Goal: Task Accomplishment & Management: Complete application form

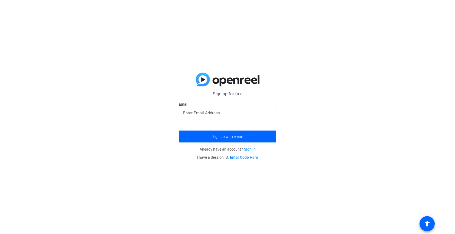
click at [224, 107] on label "Email" at bounding box center [228, 104] width 98 height 5
click at [225, 111] on input "email" at bounding box center [227, 113] width 89 height 7
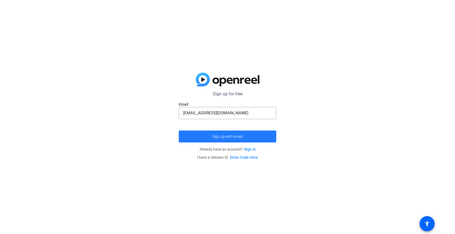
click at [229, 137] on span "Sign up with email" at bounding box center [227, 137] width 30 height 0
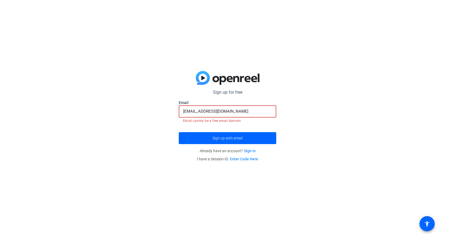
drag, startPoint x: 234, startPoint y: 112, endPoint x: 154, endPoint y: 113, distance: 79.1
click at [154, 113] on div "Sign up for free Email [EMAIL_ADDRESS][DOMAIN_NAME] Email cannot be a free emai…" at bounding box center [227, 117] width 455 height 234
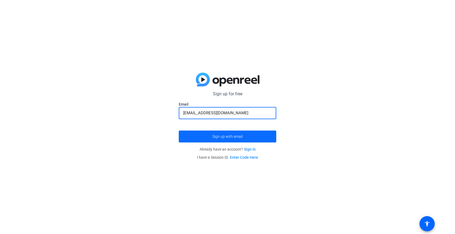
type input "[EMAIL_ADDRESS][DOMAIN_NAME]"
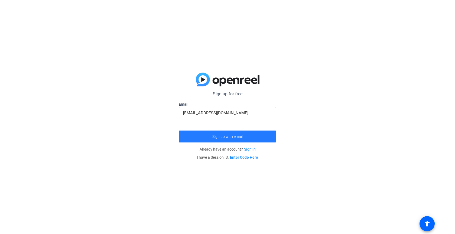
click at [190, 139] on span "submit" at bounding box center [228, 136] width 98 height 13
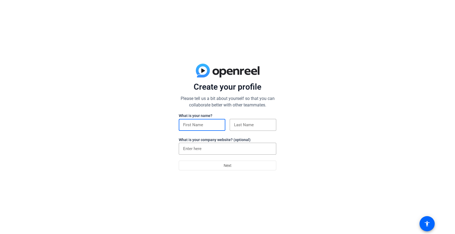
click at [214, 126] on input at bounding box center [202, 125] width 38 height 7
type input "LUBRASKA"
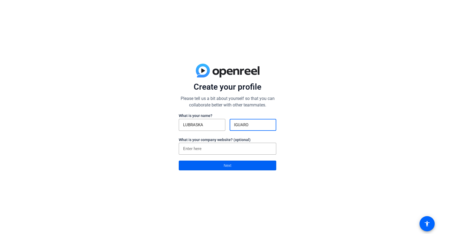
type input "IGUARO"
click at [199, 166] on span at bounding box center [227, 165] width 97 height 13
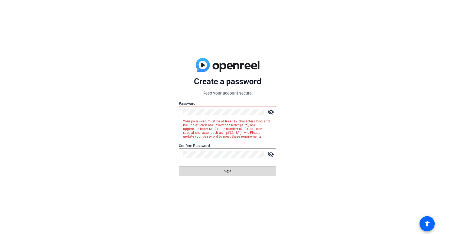
click at [237, 174] on span at bounding box center [227, 171] width 97 height 13
click at [272, 112] on mat-icon "visibility_off" at bounding box center [270, 112] width 11 height 11
click at [272, 153] on mat-icon "visibility_off" at bounding box center [270, 154] width 11 height 11
click at [214, 158] on div at bounding box center [223, 154] width 81 height 12
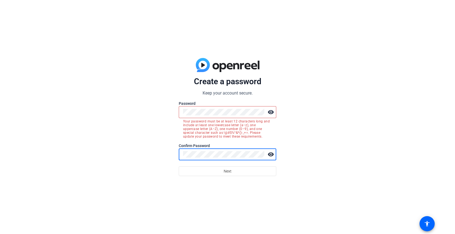
click at [218, 117] on div at bounding box center [223, 112] width 81 height 12
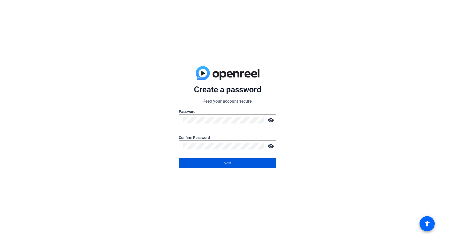
click at [214, 163] on span at bounding box center [227, 163] width 97 height 13
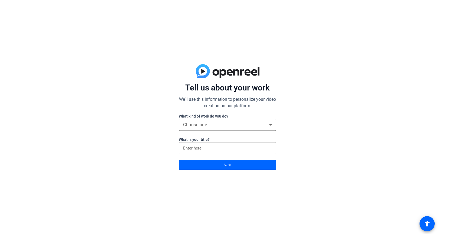
click at [216, 126] on div "Choose one" at bounding box center [226, 125] width 86 height 7
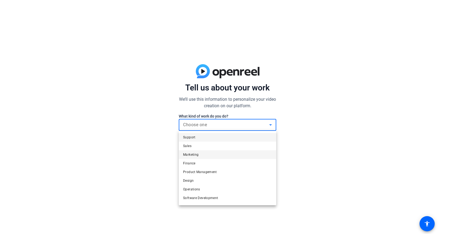
click at [212, 155] on mat-option "Marketing" at bounding box center [228, 154] width 98 height 9
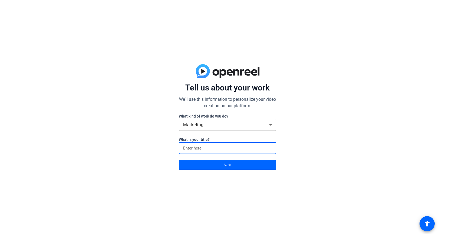
click at [220, 145] on input at bounding box center [227, 148] width 89 height 7
type input "insurance"
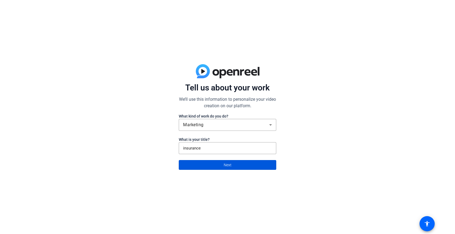
click at [219, 169] on span at bounding box center [227, 164] width 97 height 13
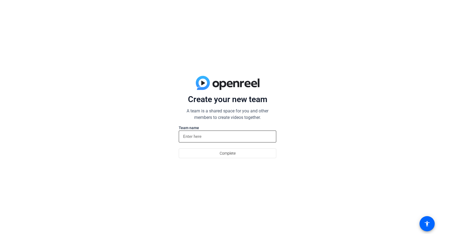
click at [202, 135] on input at bounding box center [227, 136] width 89 height 7
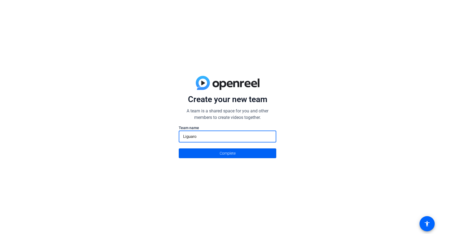
type input "Liguaro"
click at [206, 152] on span at bounding box center [227, 153] width 97 height 13
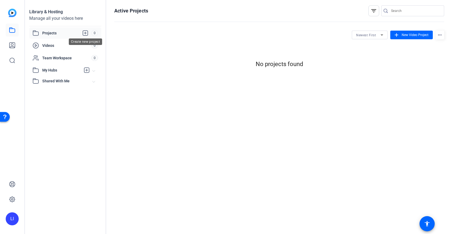
click at [83, 32] on icon at bounding box center [85, 33] width 7 height 7
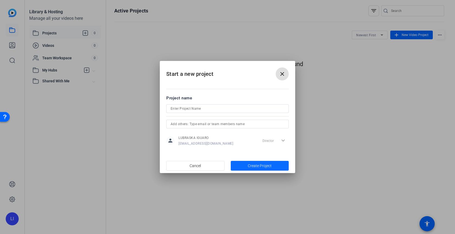
click at [245, 167] on span "button" at bounding box center [260, 165] width 58 height 13
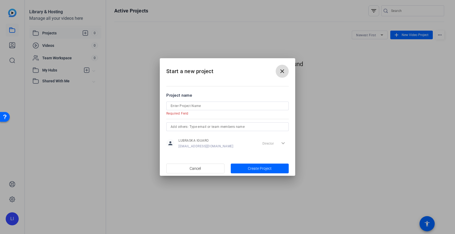
click at [283, 72] on mat-icon "close" at bounding box center [282, 71] width 7 height 7
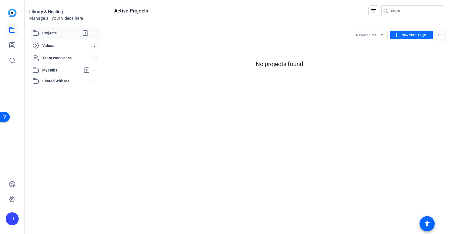
click at [400, 34] on span at bounding box center [411, 34] width 43 height 13
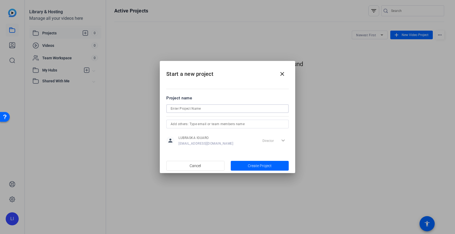
click at [250, 107] on input at bounding box center [228, 108] width 114 height 7
type input "Intro"
click at [256, 124] on input "text" at bounding box center [228, 124] width 114 height 7
click at [260, 164] on span "Create Project" at bounding box center [260, 166] width 24 height 6
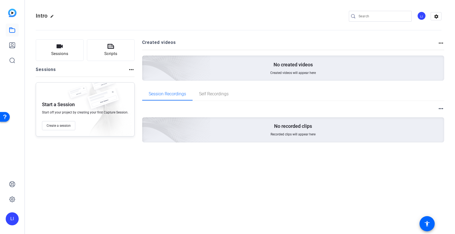
click at [179, 67] on img at bounding box center [146, 61] width 129 height 118
click at [265, 61] on div "No created videos Created videos will appear here" at bounding box center [293, 68] width 302 height 25
click at [285, 68] on p "No created videos" at bounding box center [293, 64] width 39 height 7
click at [58, 48] on icon "button" at bounding box center [59, 46] width 7 height 7
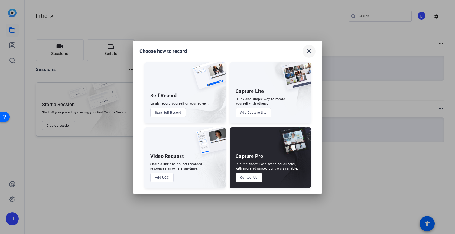
click at [308, 51] on mat-icon "close" at bounding box center [309, 51] width 7 height 7
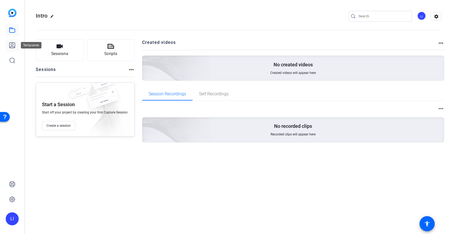
click at [13, 43] on icon at bounding box center [11, 45] width 5 height 5
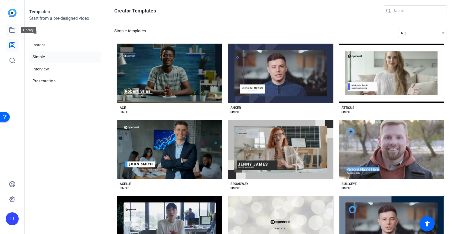
click at [11, 30] on icon at bounding box center [12, 30] width 7 height 7
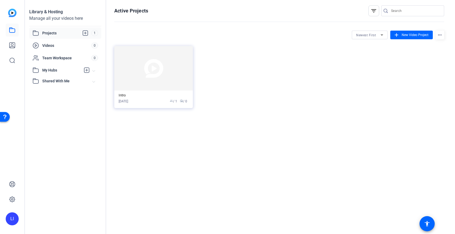
click at [11, 14] on img at bounding box center [12, 13] width 8 height 8
click at [52, 46] on span "Videos" at bounding box center [66, 45] width 49 height 5
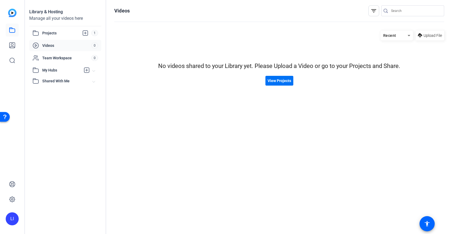
click at [276, 82] on span "View Projects" at bounding box center [280, 81] width 24 height 6
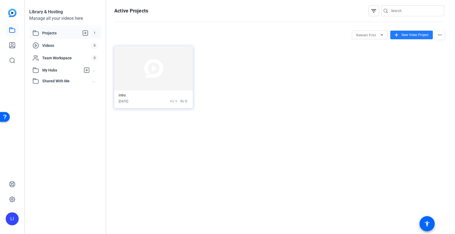
click at [405, 38] on span at bounding box center [411, 34] width 43 height 13
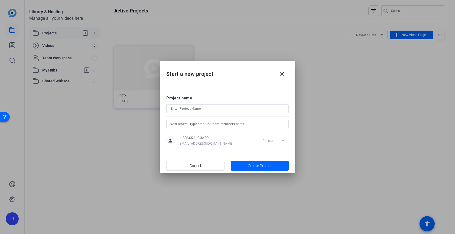
click at [286, 141] on div "Director expand_more" at bounding box center [274, 141] width 28 height 10
click at [282, 75] on mat-icon "close" at bounding box center [282, 74] width 7 height 7
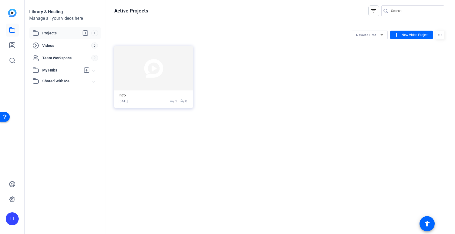
click at [370, 40] on div at bounding box center [370, 42] width 36 height 6
click at [368, 37] on div "Newest First" at bounding box center [368, 35] width 24 height 7
click at [308, 73] on div at bounding box center [227, 117] width 455 height 234
click at [172, 82] on img at bounding box center [153, 68] width 79 height 44
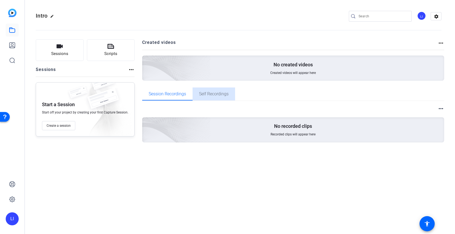
click at [213, 93] on span "Self Recordings" at bounding box center [214, 94] width 30 height 4
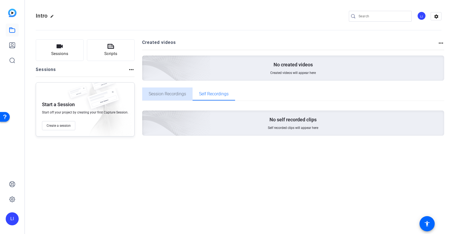
click at [171, 98] on span "Session Recordings" at bounding box center [167, 94] width 37 height 13
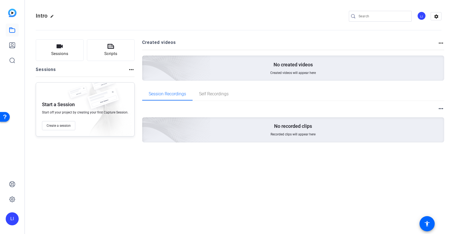
click at [291, 69] on div "No created videos Created videos will appear here" at bounding box center [293, 68] width 302 height 25
click at [442, 41] on mat-icon "more_horiz" at bounding box center [441, 43] width 7 height 7
click at [103, 54] on div at bounding box center [227, 117] width 455 height 234
click at [103, 54] on button "Scripts" at bounding box center [111, 50] width 48 height 22
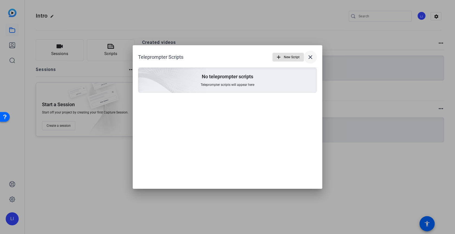
click at [308, 58] on mat-icon "close" at bounding box center [310, 57] width 7 height 7
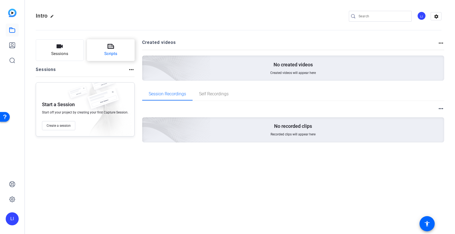
click at [114, 56] on span "Scripts" at bounding box center [110, 54] width 13 height 6
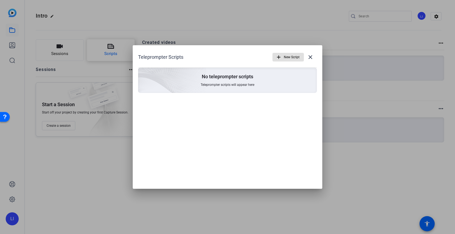
click at [114, 56] on div at bounding box center [227, 117] width 455 height 234
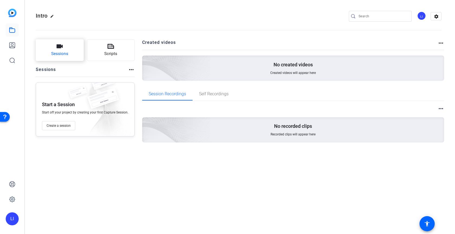
click at [72, 53] on button "Sessions" at bounding box center [60, 50] width 48 height 22
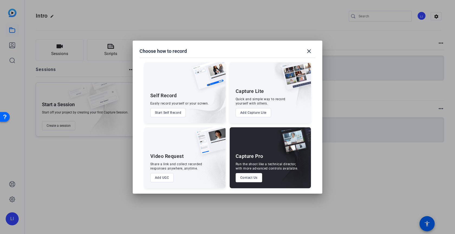
click at [164, 177] on button "Add UGC" at bounding box center [162, 177] width 24 height 9
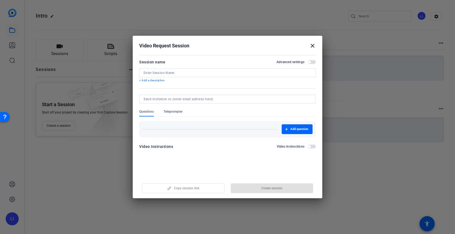
click at [310, 63] on span "button" at bounding box center [309, 62] width 3 height 3
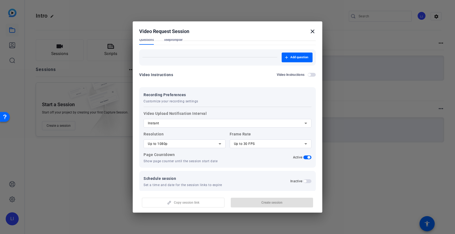
scroll to position [58, 0]
click at [313, 32] on mat-icon "close" at bounding box center [312, 31] width 7 height 7
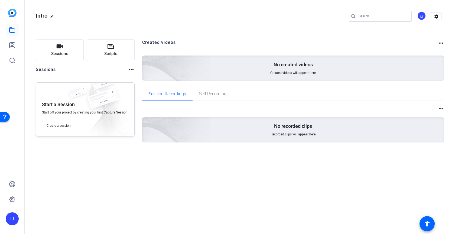
scroll to position [0, 0]
